Goal: Task Accomplishment & Management: Manage account settings

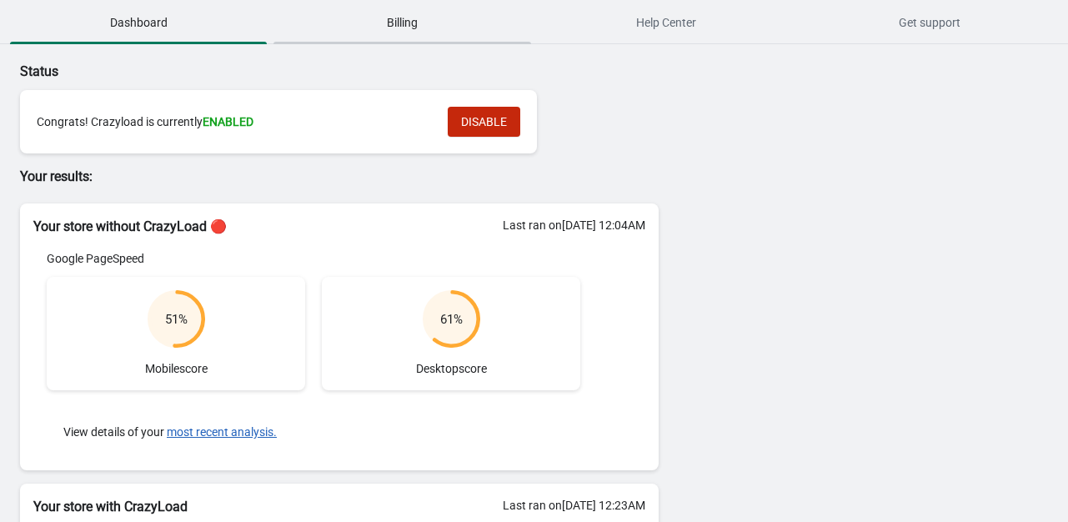
click at [412, 28] on span "Billing" at bounding box center [401, 23] width 257 height 30
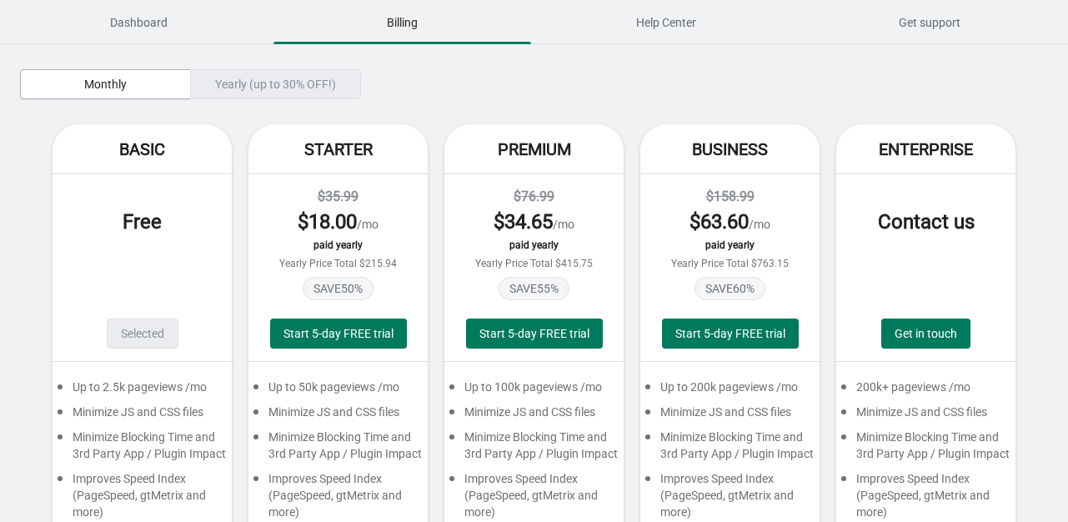
scroll to position [247, 0]
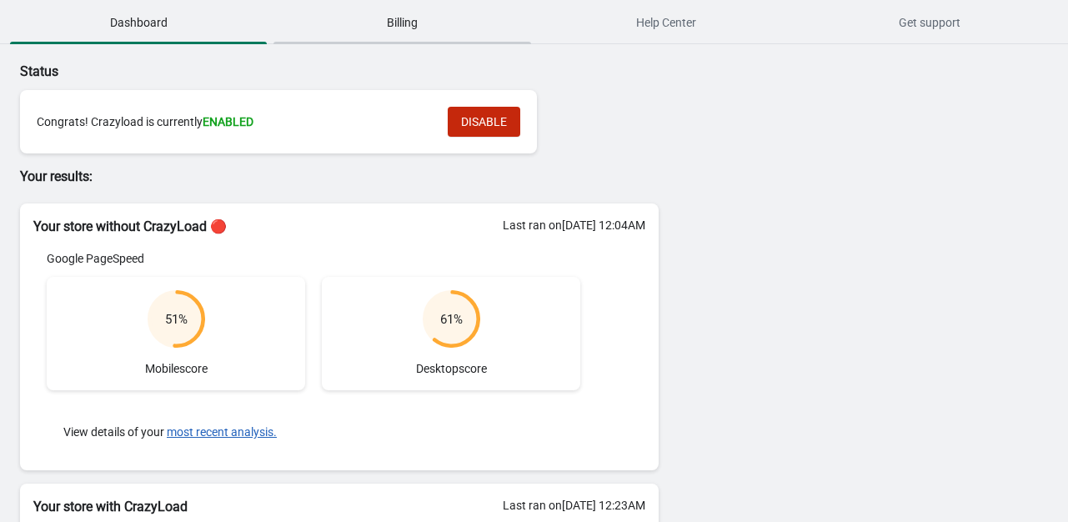
click at [406, 14] on span "Billing" at bounding box center [401, 23] width 257 height 30
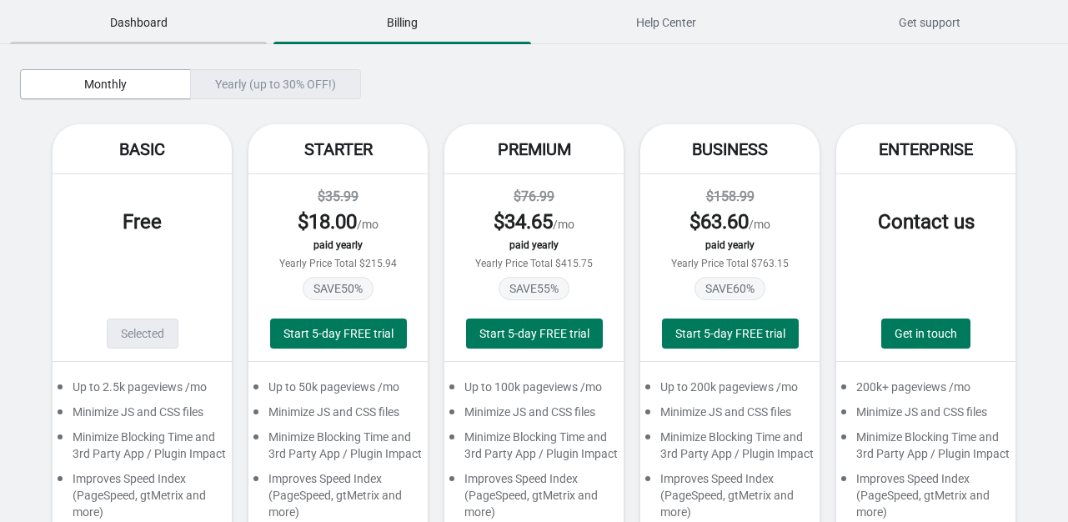
click at [143, 11] on span "Dashboard" at bounding box center [138, 23] width 257 height 30
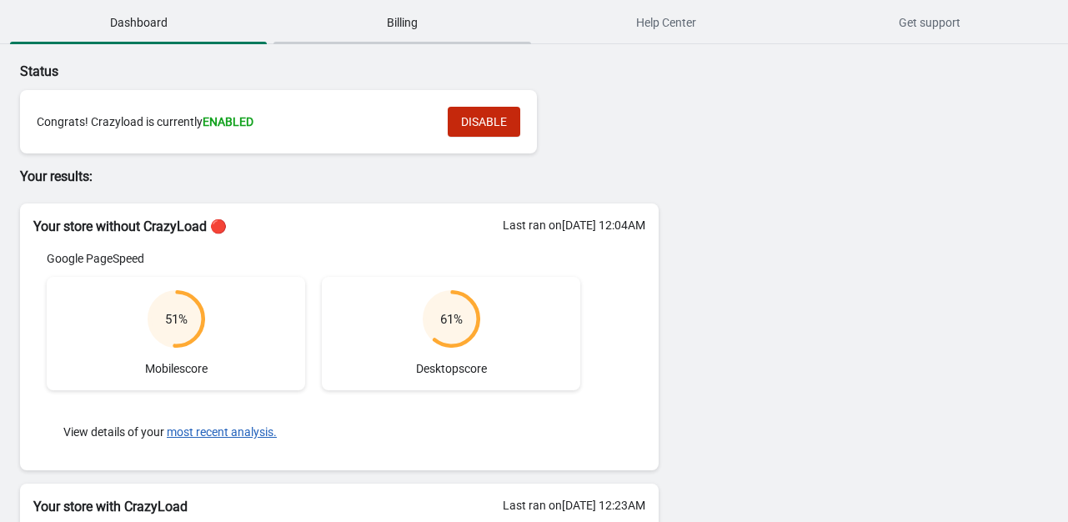
click at [418, 33] on span "Billing" at bounding box center [401, 23] width 257 height 30
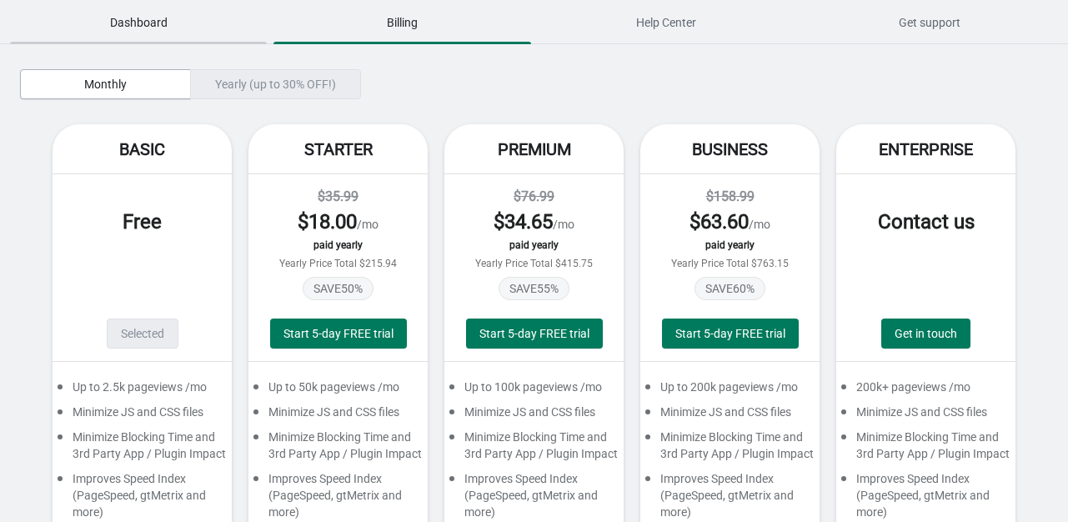
click at [160, 23] on span "Dashboard" at bounding box center [138, 23] width 257 height 30
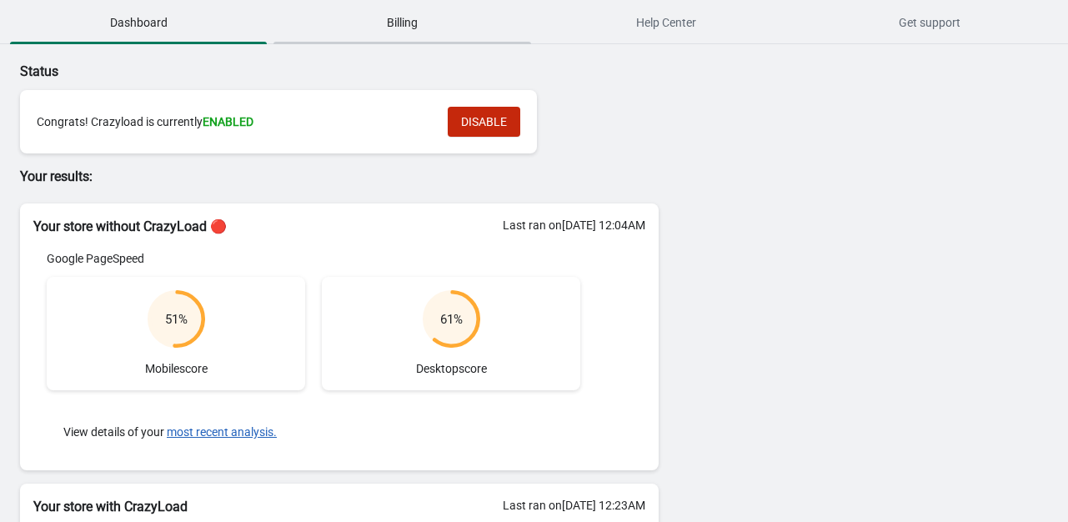
click at [335, 25] on span "Billing" at bounding box center [401, 23] width 257 height 30
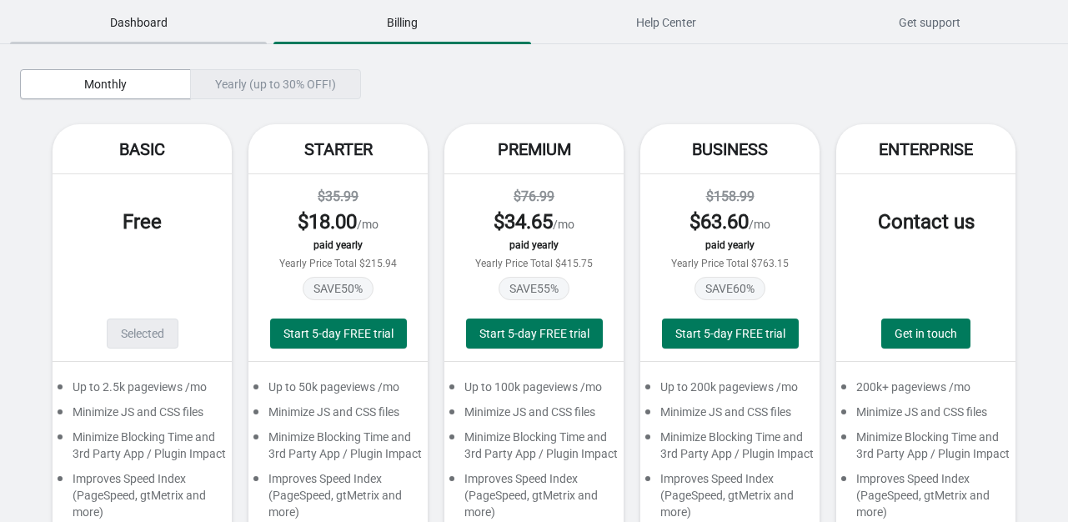
click at [141, 21] on span "Dashboard" at bounding box center [138, 23] width 257 height 30
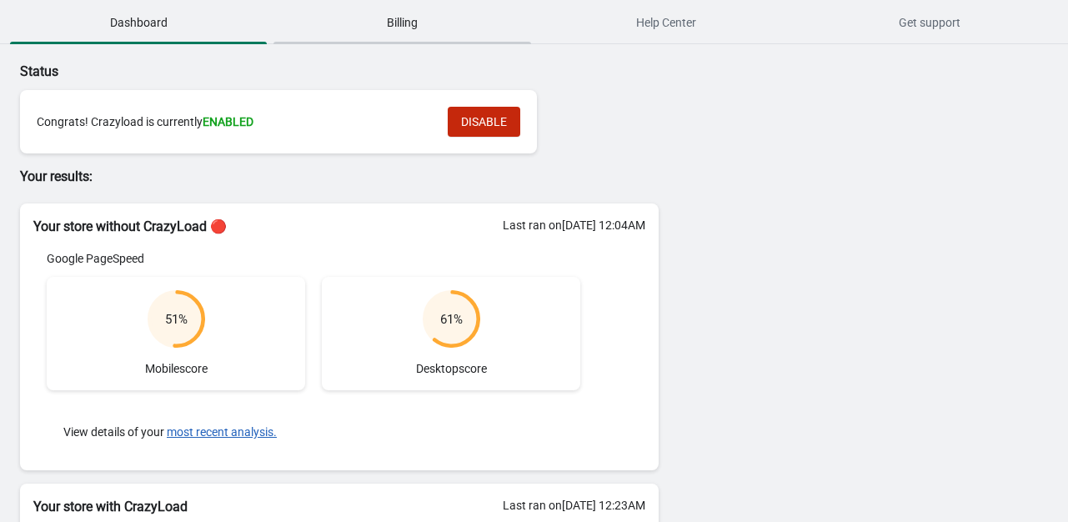
click at [408, 28] on span "Billing" at bounding box center [401, 23] width 257 height 30
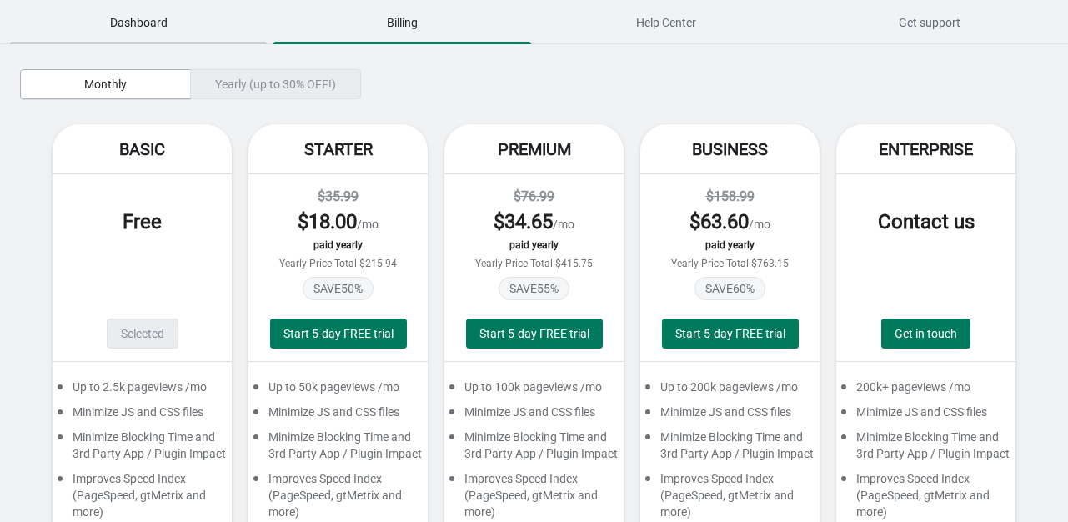
click at [143, 24] on span "Dashboard" at bounding box center [138, 23] width 257 height 30
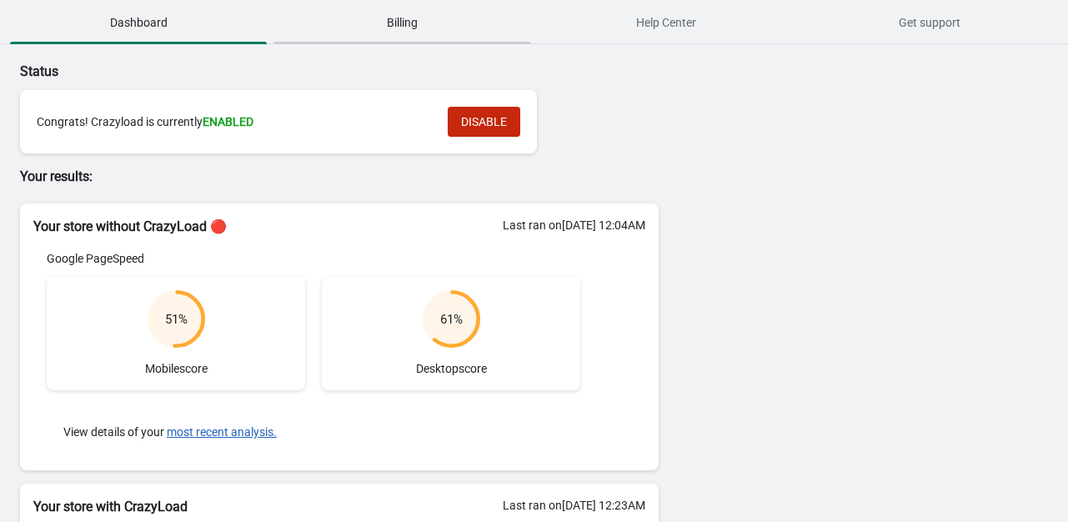
click at [399, 19] on span "Billing" at bounding box center [401, 23] width 257 height 30
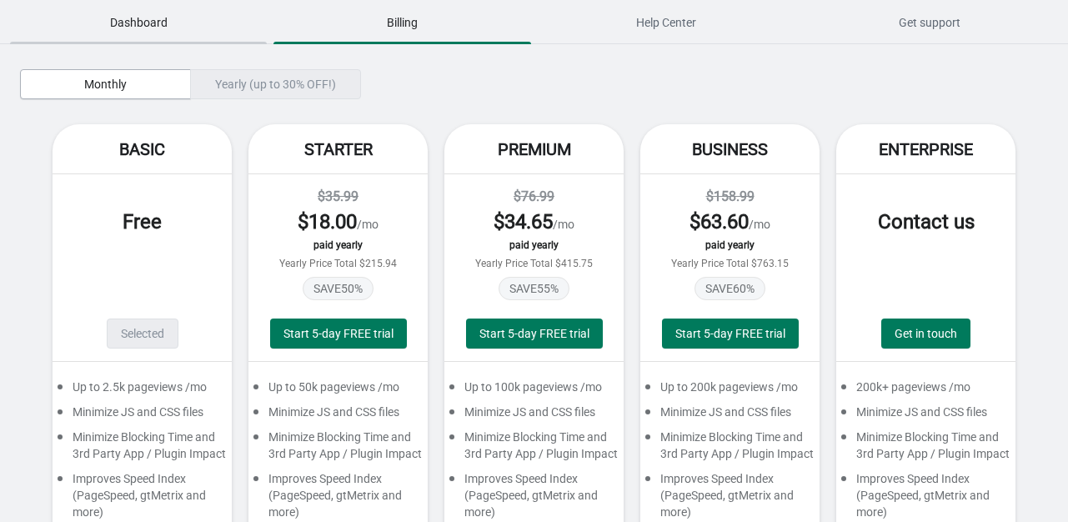
click at [140, 22] on span "Dashboard" at bounding box center [138, 23] width 257 height 30
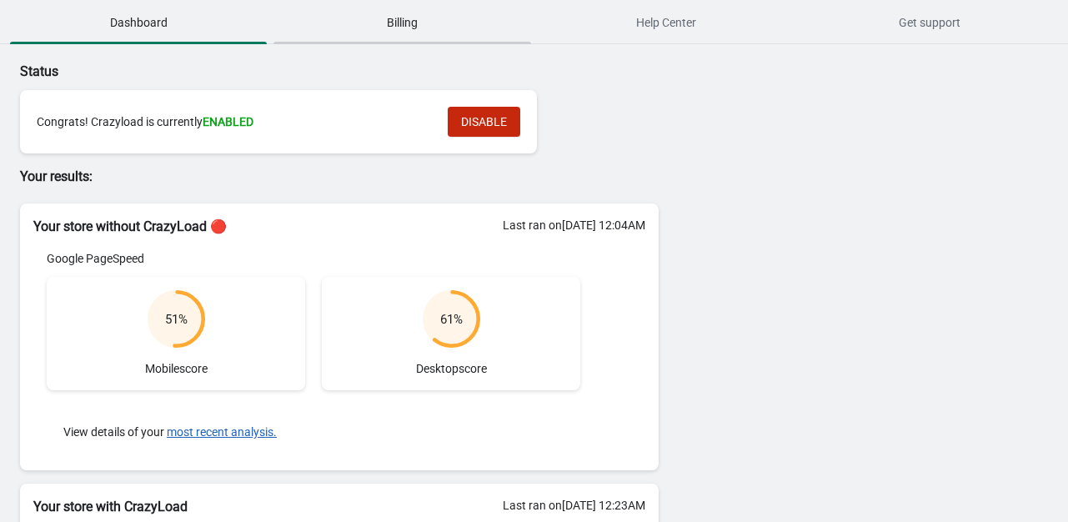
click at [378, 38] on button "Billing" at bounding box center [401, 22] width 263 height 43
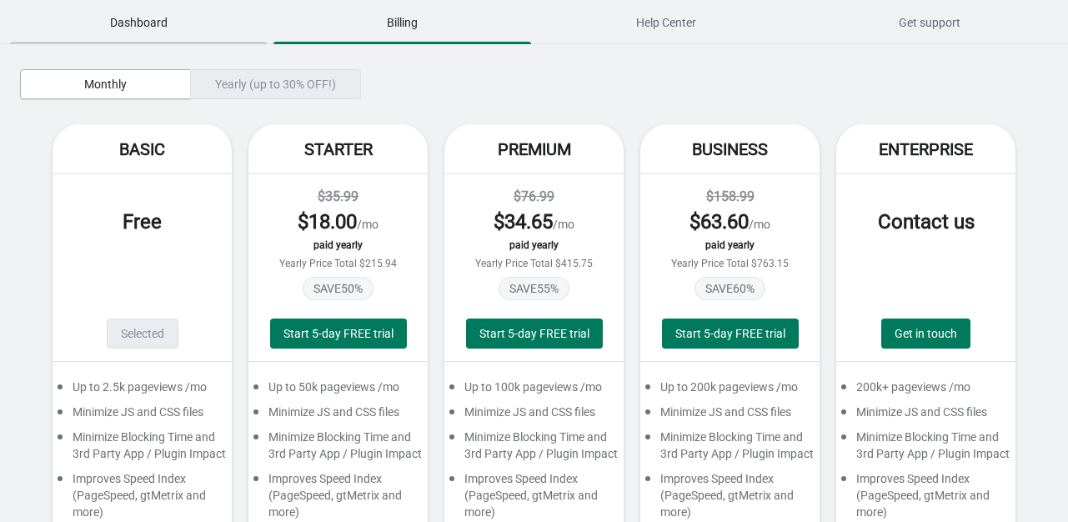
click at [158, 30] on span "Dashboard" at bounding box center [138, 23] width 257 height 30
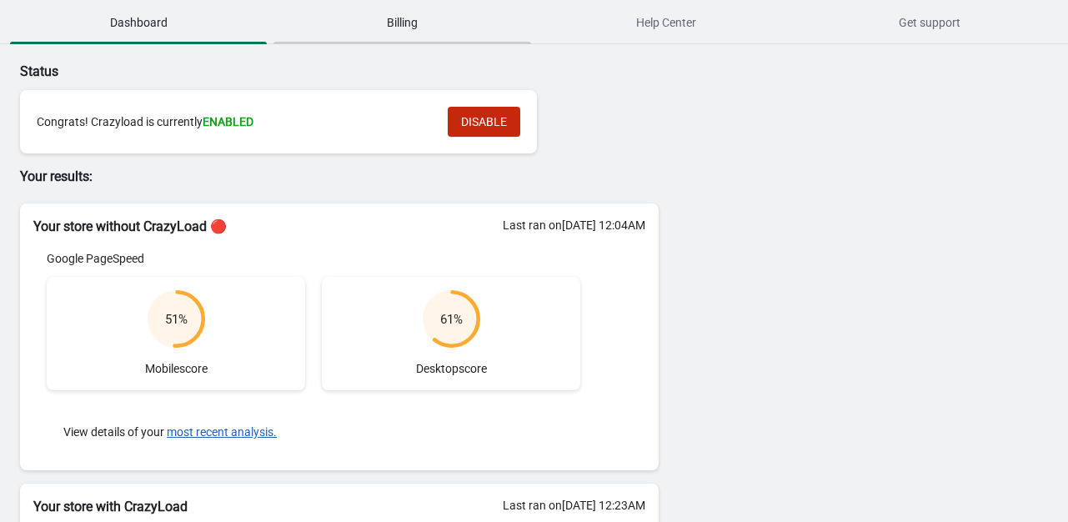
click at [380, 16] on span "Billing" at bounding box center [401, 23] width 257 height 30
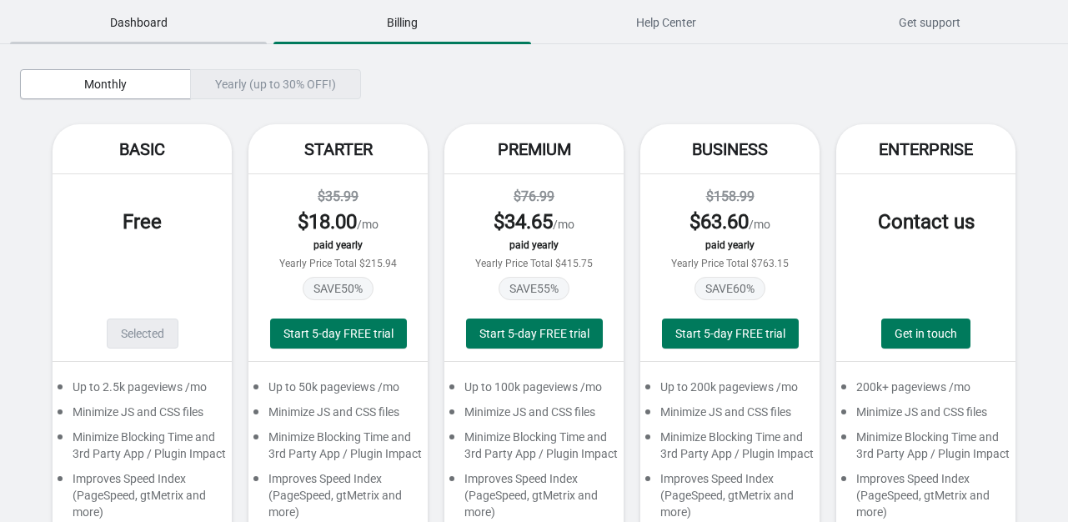
click at [135, 21] on span "Dashboard" at bounding box center [138, 23] width 257 height 30
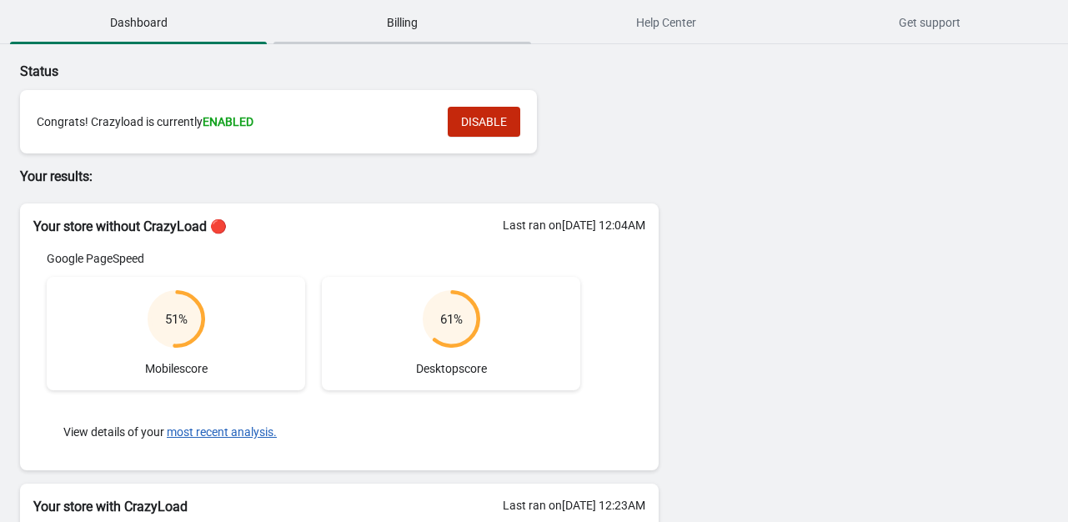
click at [400, 33] on span "Billing" at bounding box center [401, 23] width 257 height 30
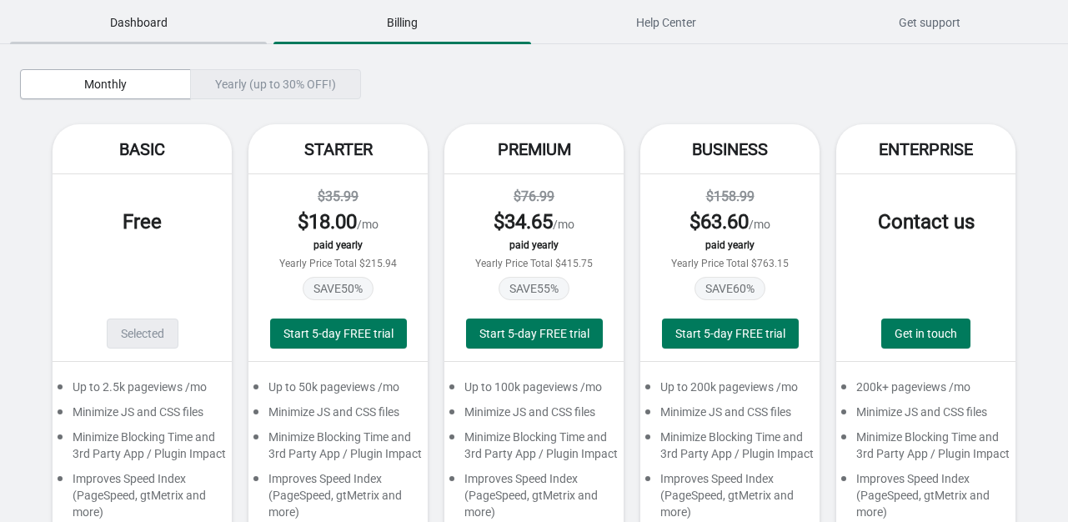
click at [171, 31] on span "Dashboard" at bounding box center [138, 23] width 257 height 30
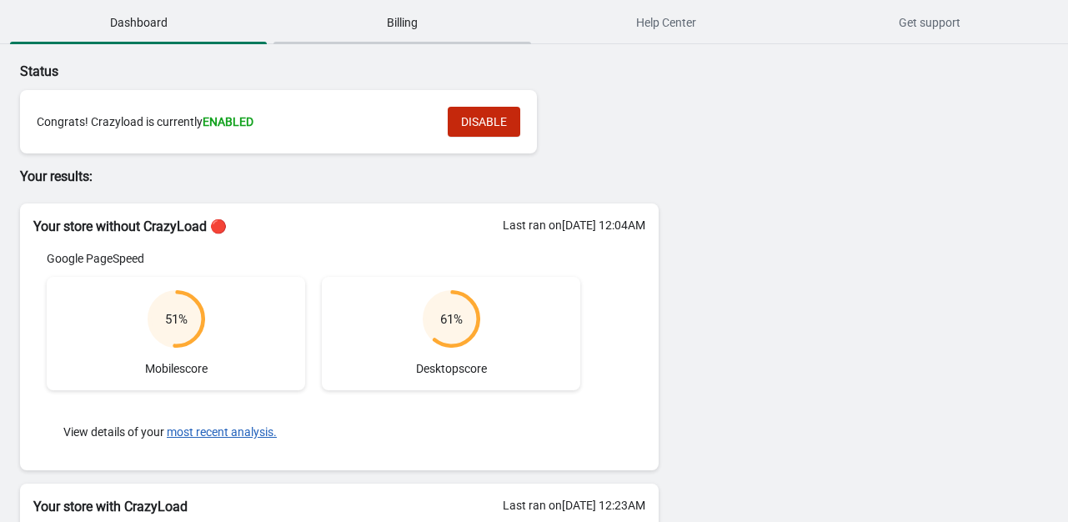
click at [341, 17] on span "Billing" at bounding box center [401, 23] width 257 height 30
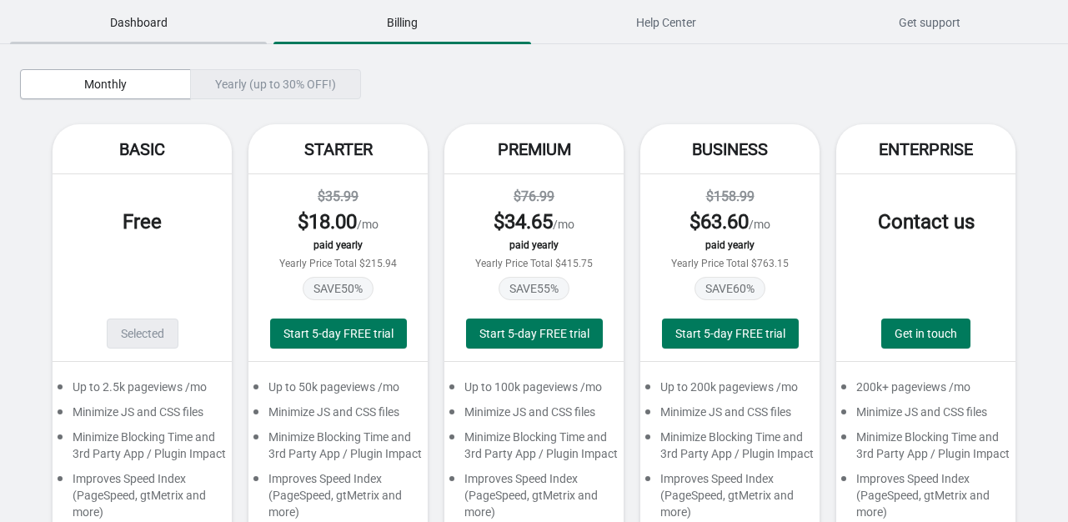
click at [167, 17] on span "Dashboard" at bounding box center [138, 23] width 257 height 30
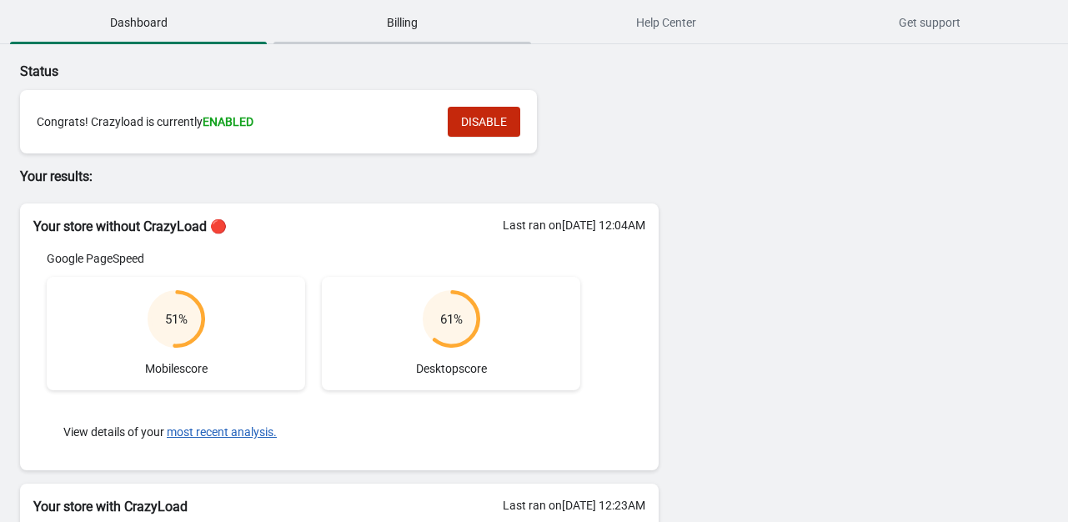
click at [358, 14] on span "Billing" at bounding box center [401, 23] width 257 height 30
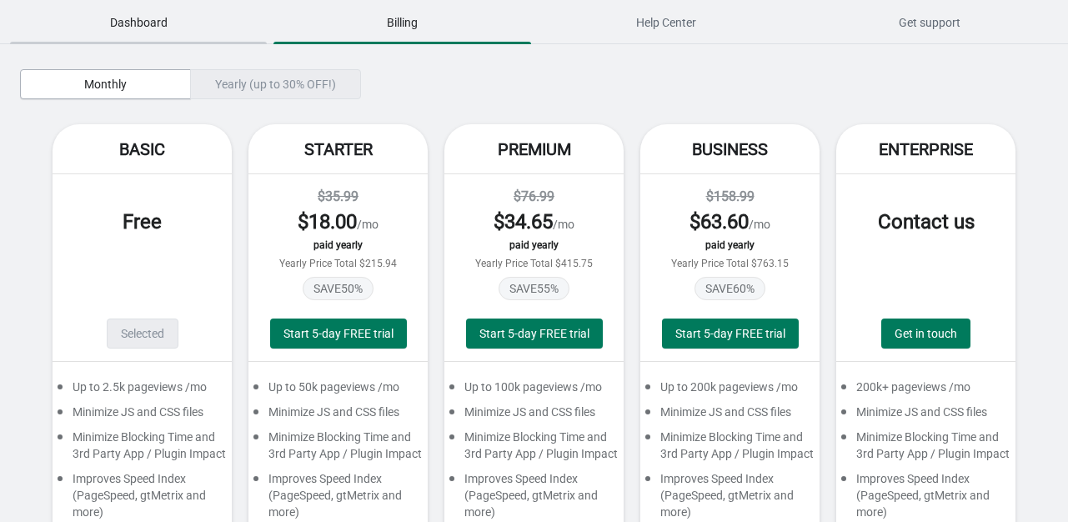
click at [88, 18] on span "Dashboard" at bounding box center [138, 23] width 257 height 30
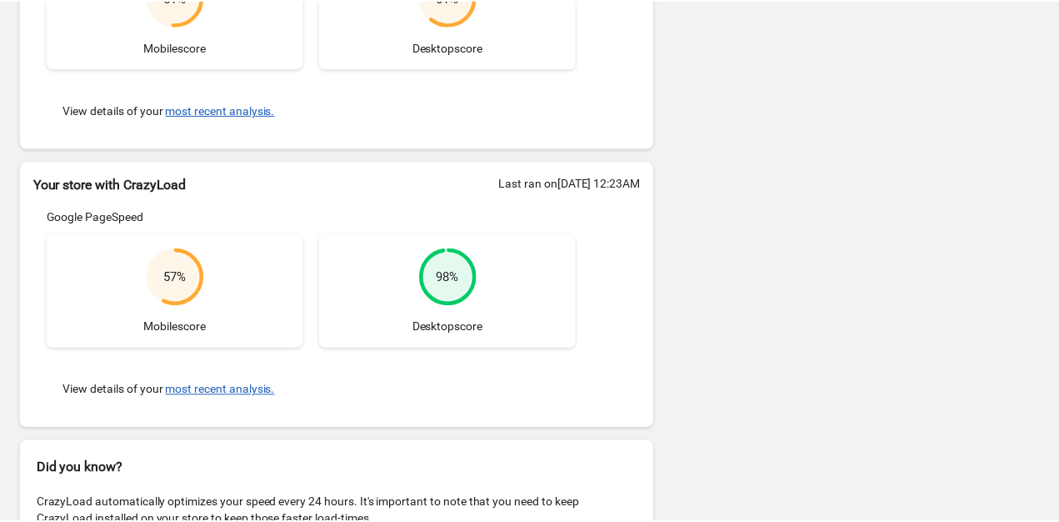
scroll to position [367, 0]
